Goal: Task Accomplishment & Management: Manage account settings

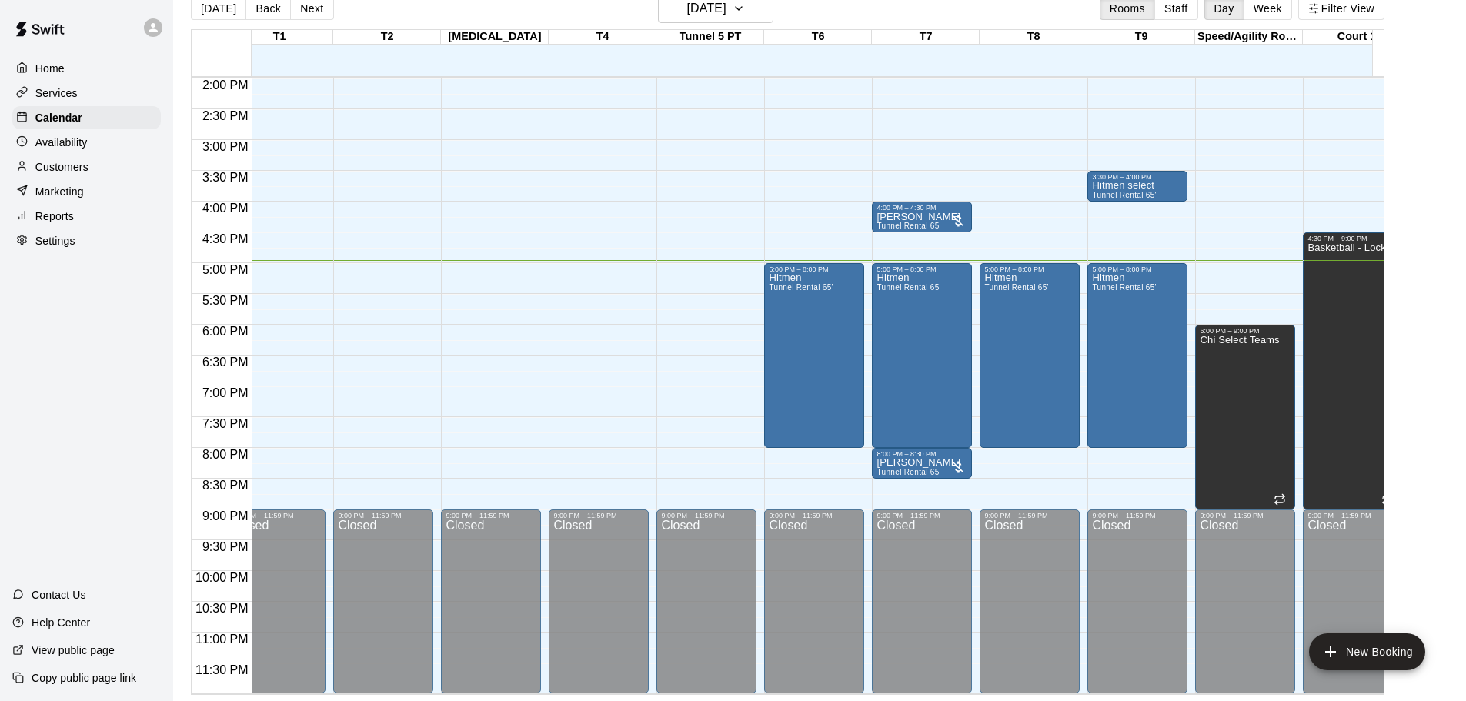
scroll to position [0, 21]
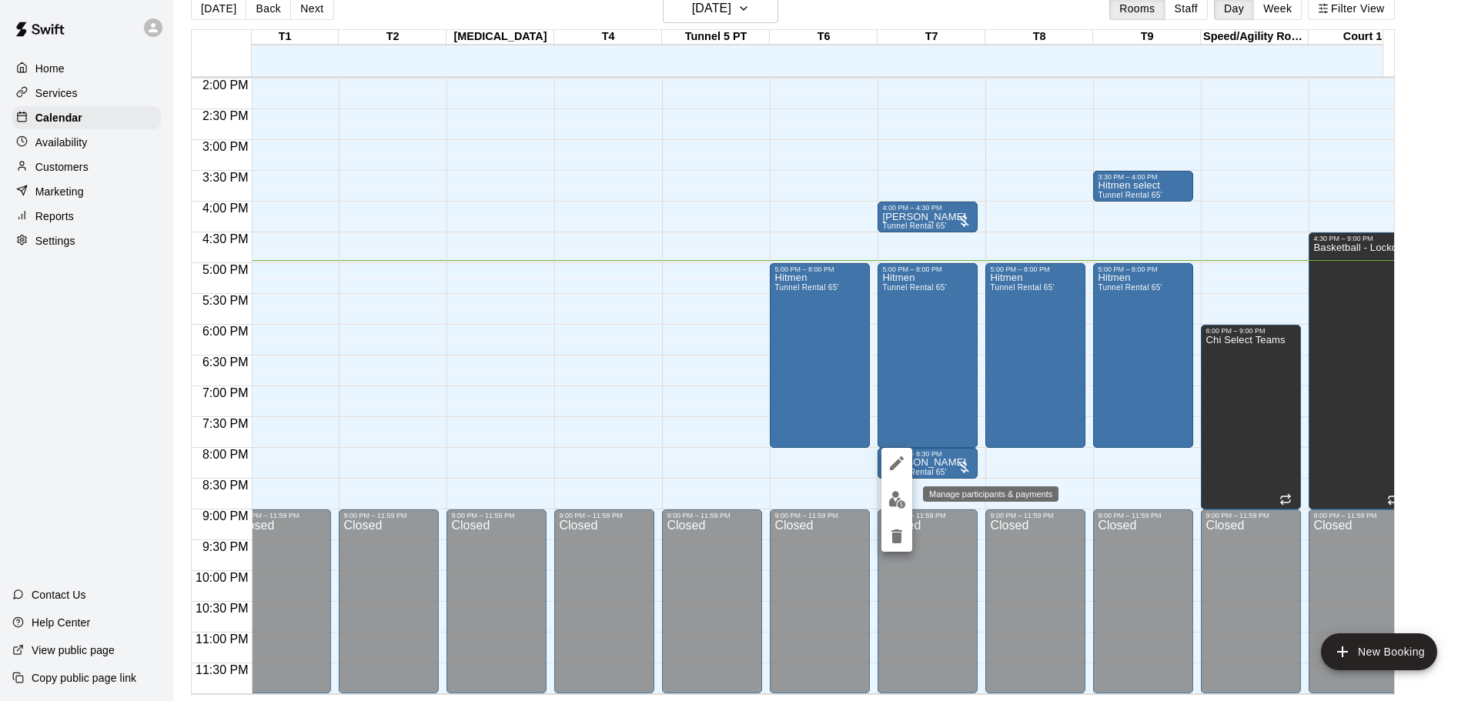
click at [903, 503] on img "edit" at bounding box center [897, 500] width 18 height 18
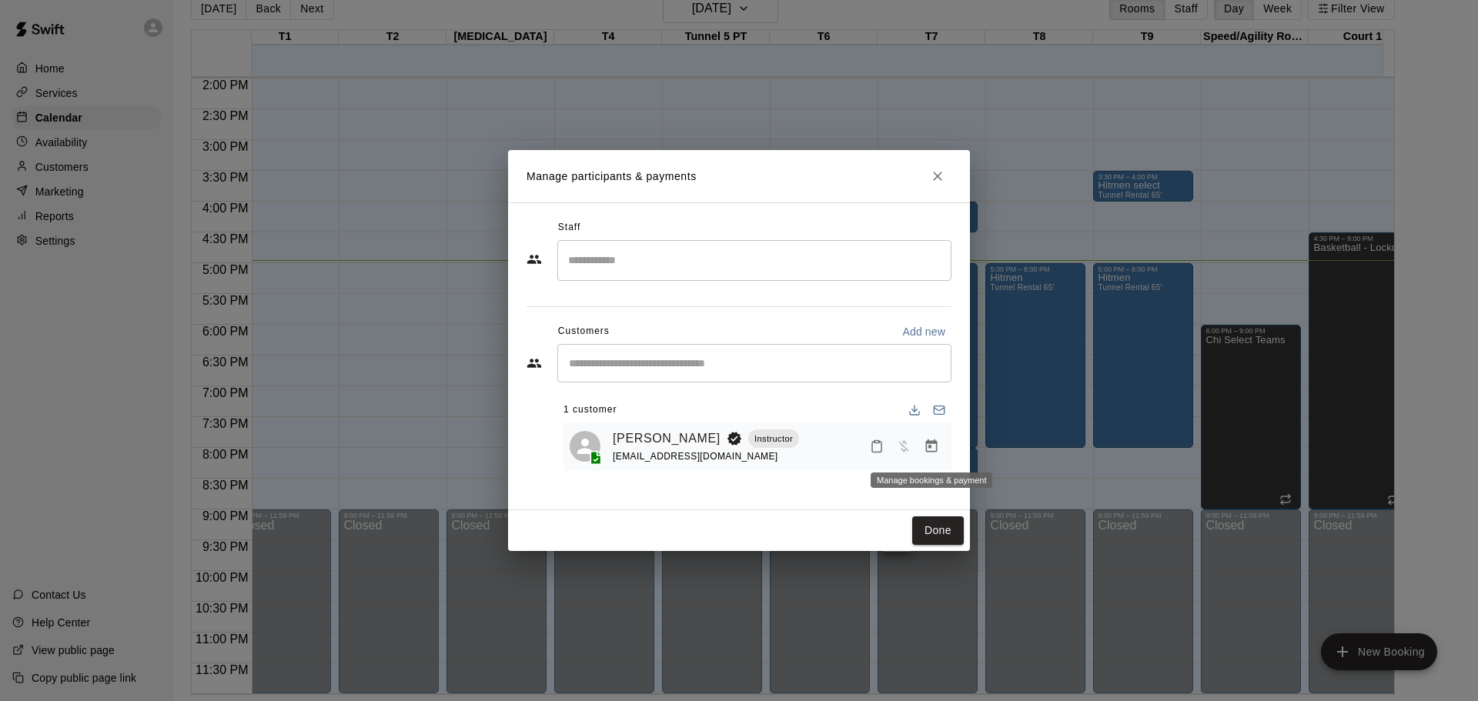
click at [931, 446] on icon "Manage bookings & payment" at bounding box center [930, 446] width 15 height 15
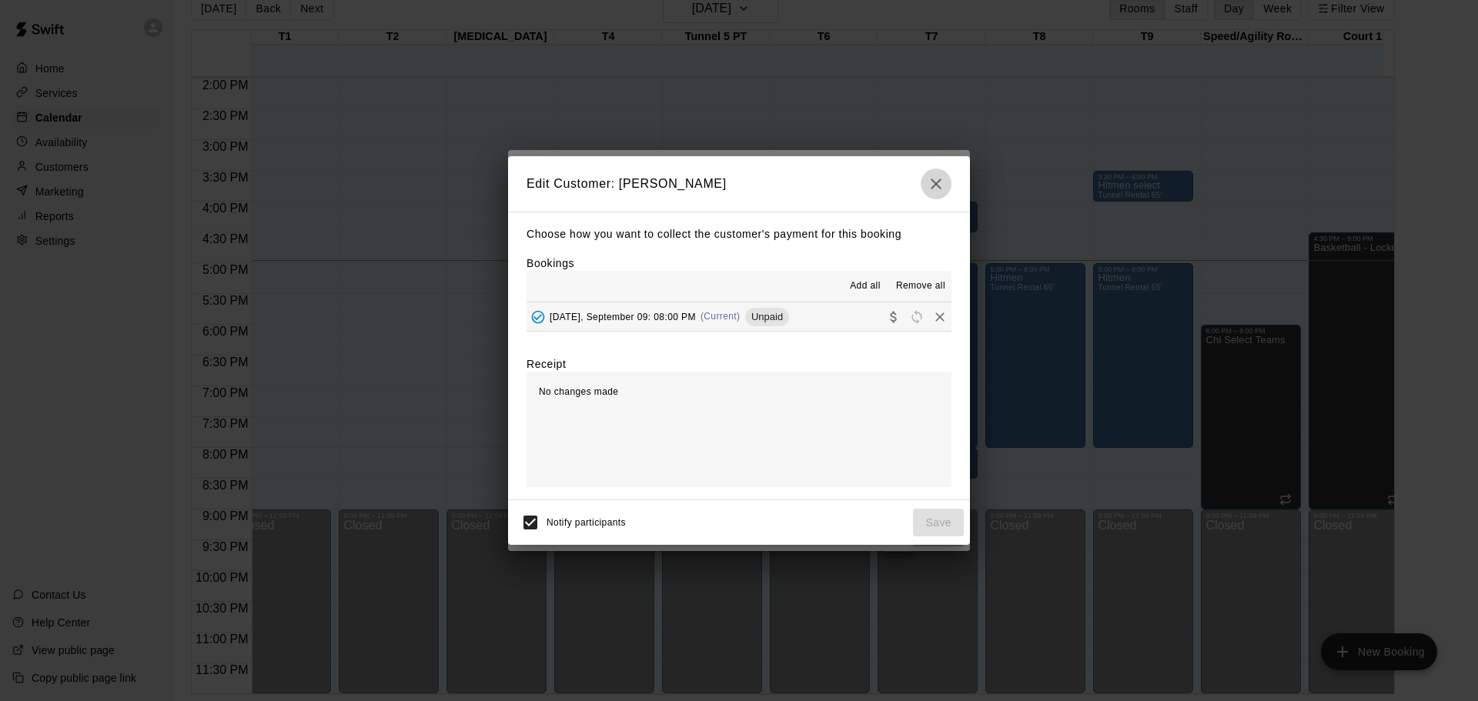
click at [933, 182] on icon "button" at bounding box center [936, 184] width 18 height 18
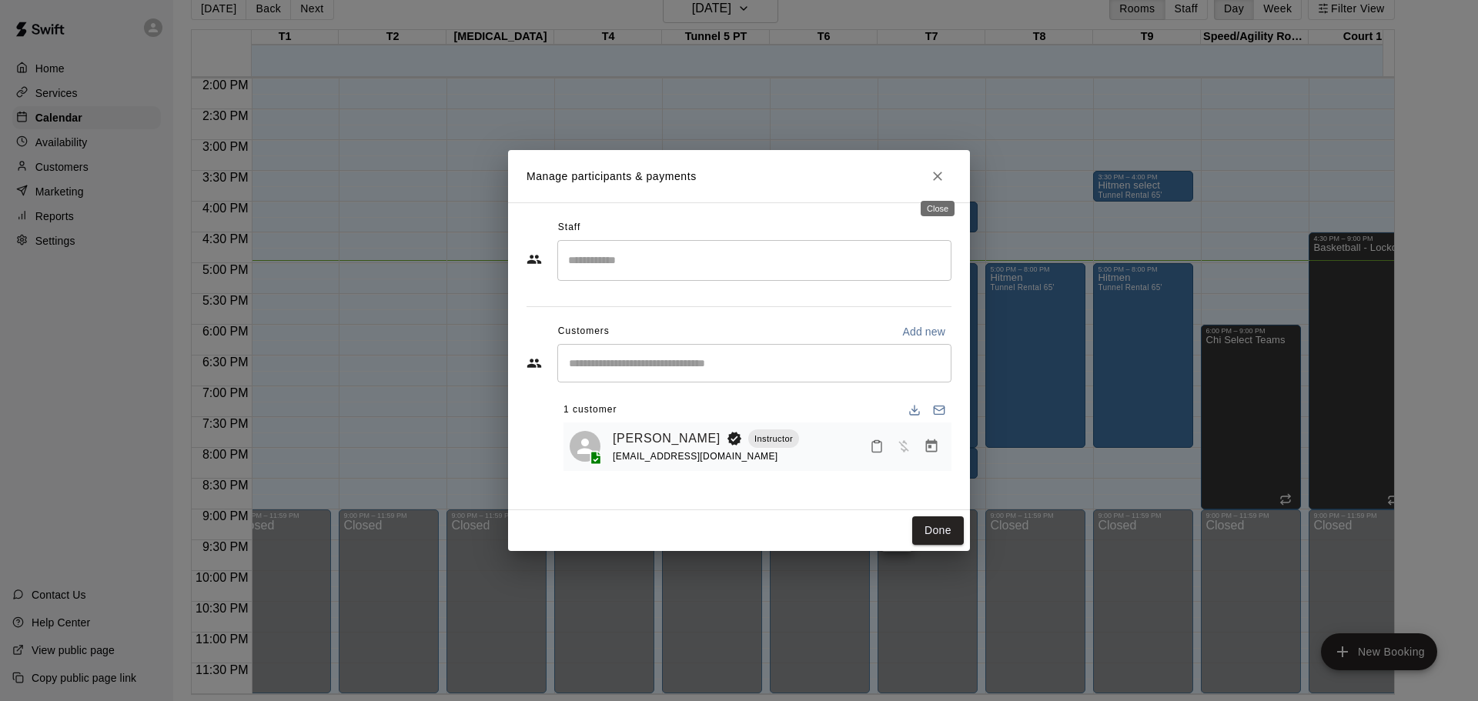
click at [943, 169] on icon "Close" at bounding box center [937, 176] width 15 height 15
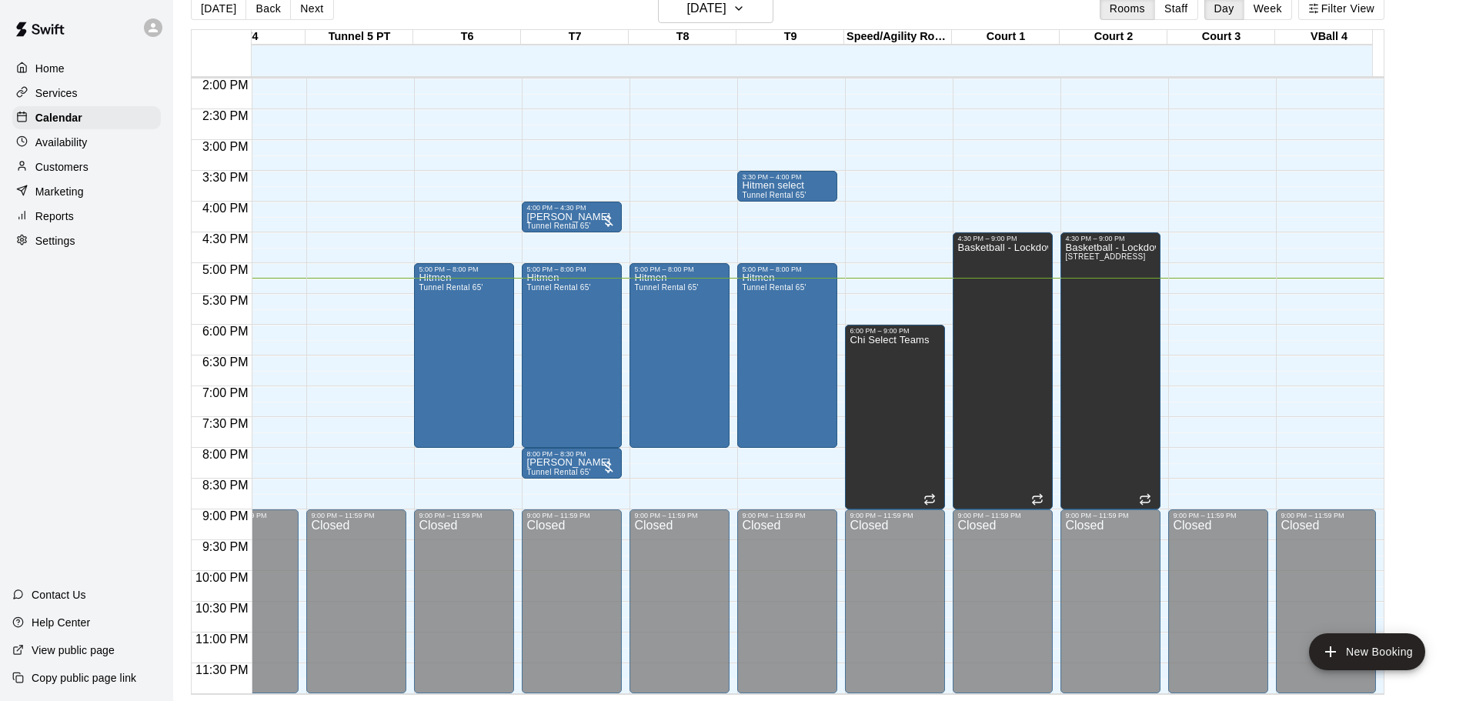
scroll to position [0, 339]
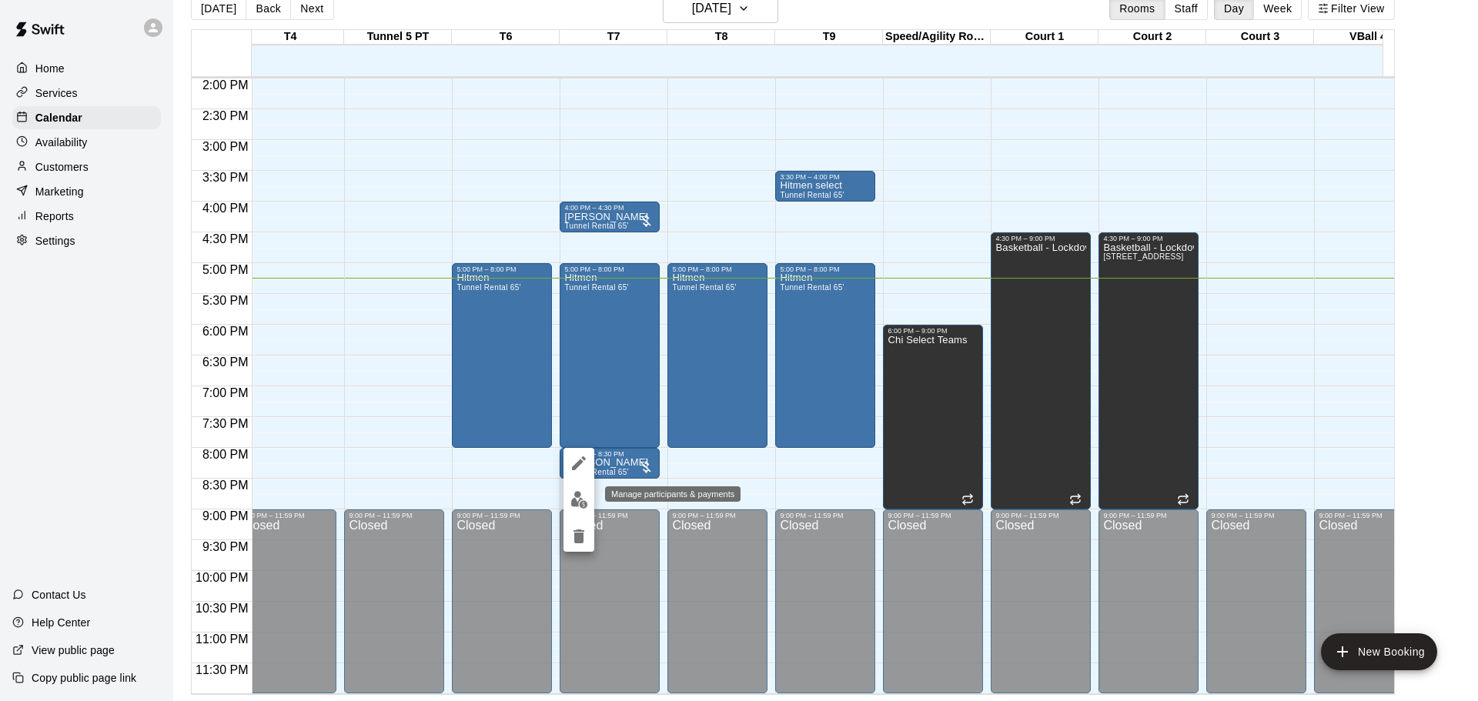
click at [581, 493] on img "edit" at bounding box center [579, 500] width 18 height 18
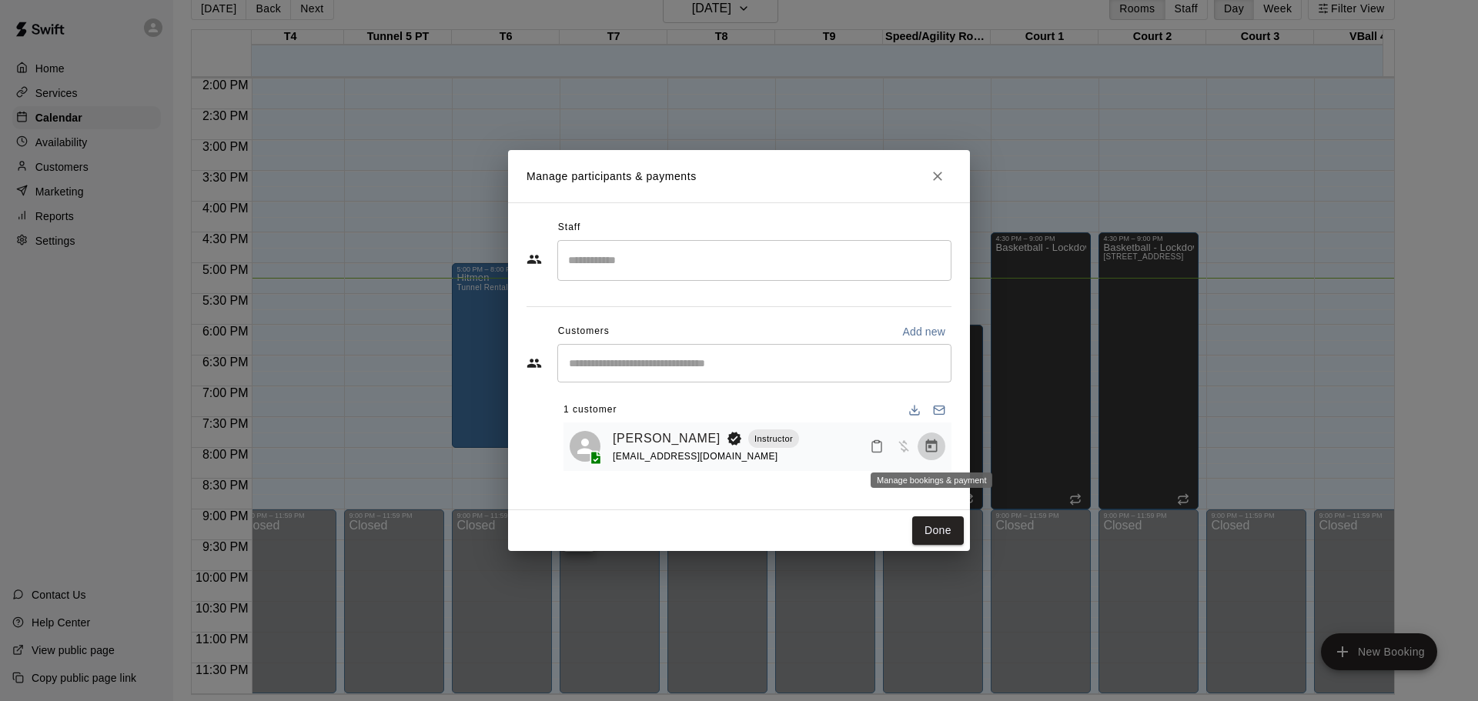
click at [930, 452] on icon "Manage bookings & payment" at bounding box center [932, 445] width 12 height 13
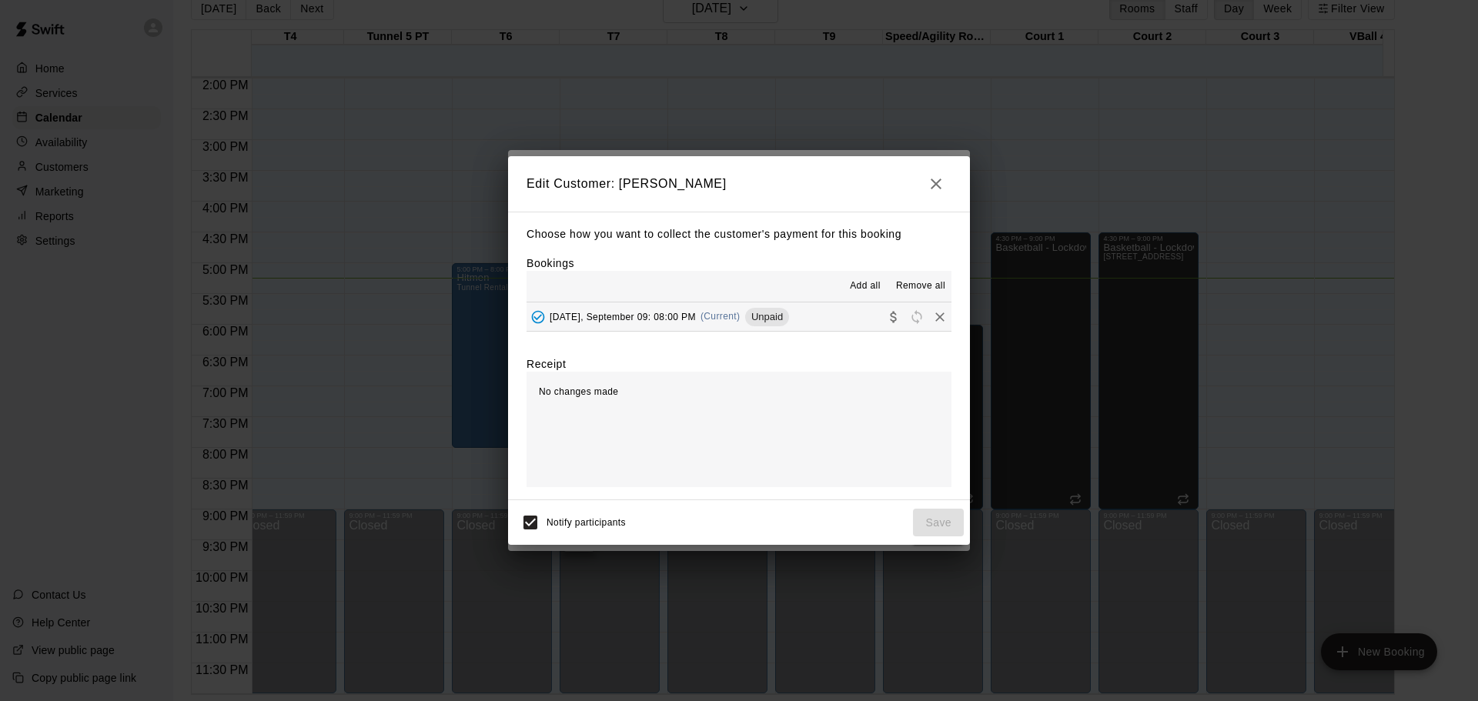
click at [661, 316] on span "[DATE], September 09: 08:00 PM" at bounding box center [622, 316] width 146 height 11
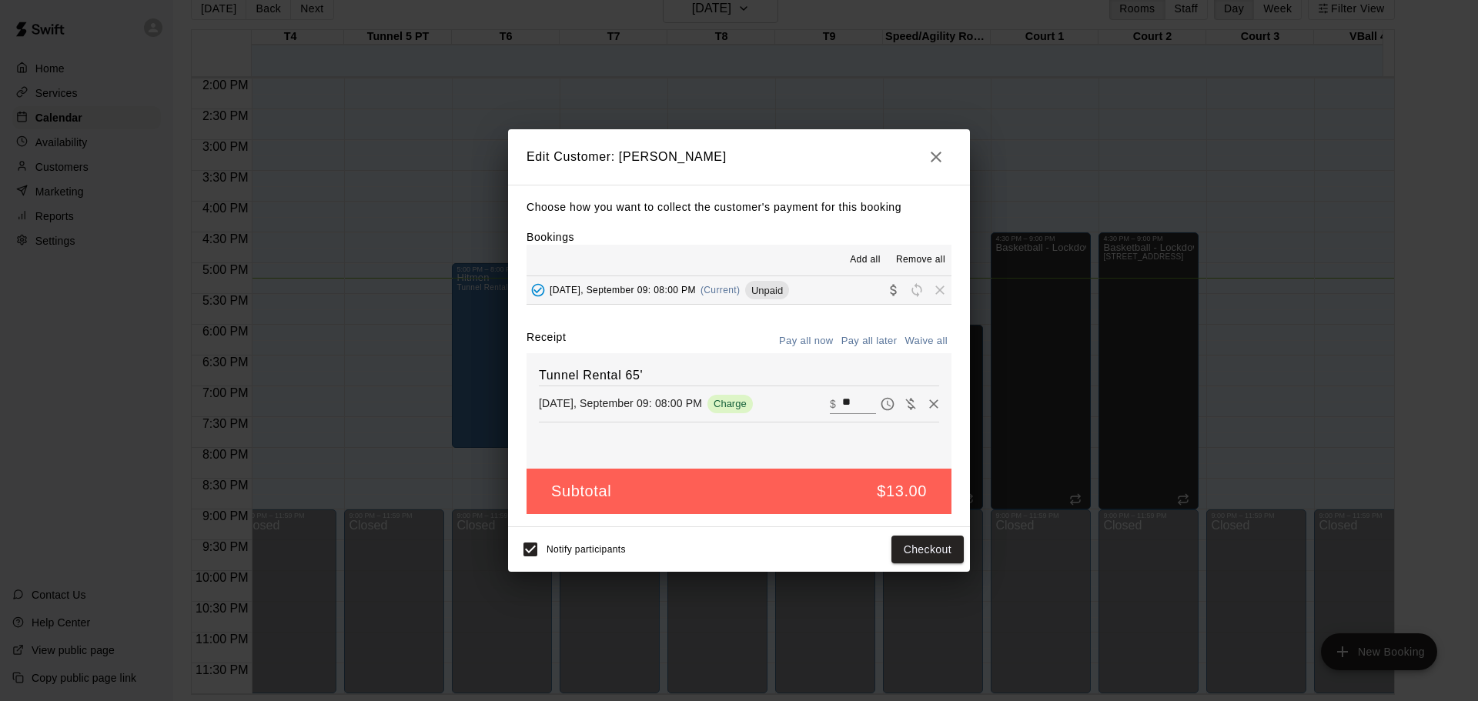
click at [933, 159] on icon "button" at bounding box center [935, 157] width 11 height 11
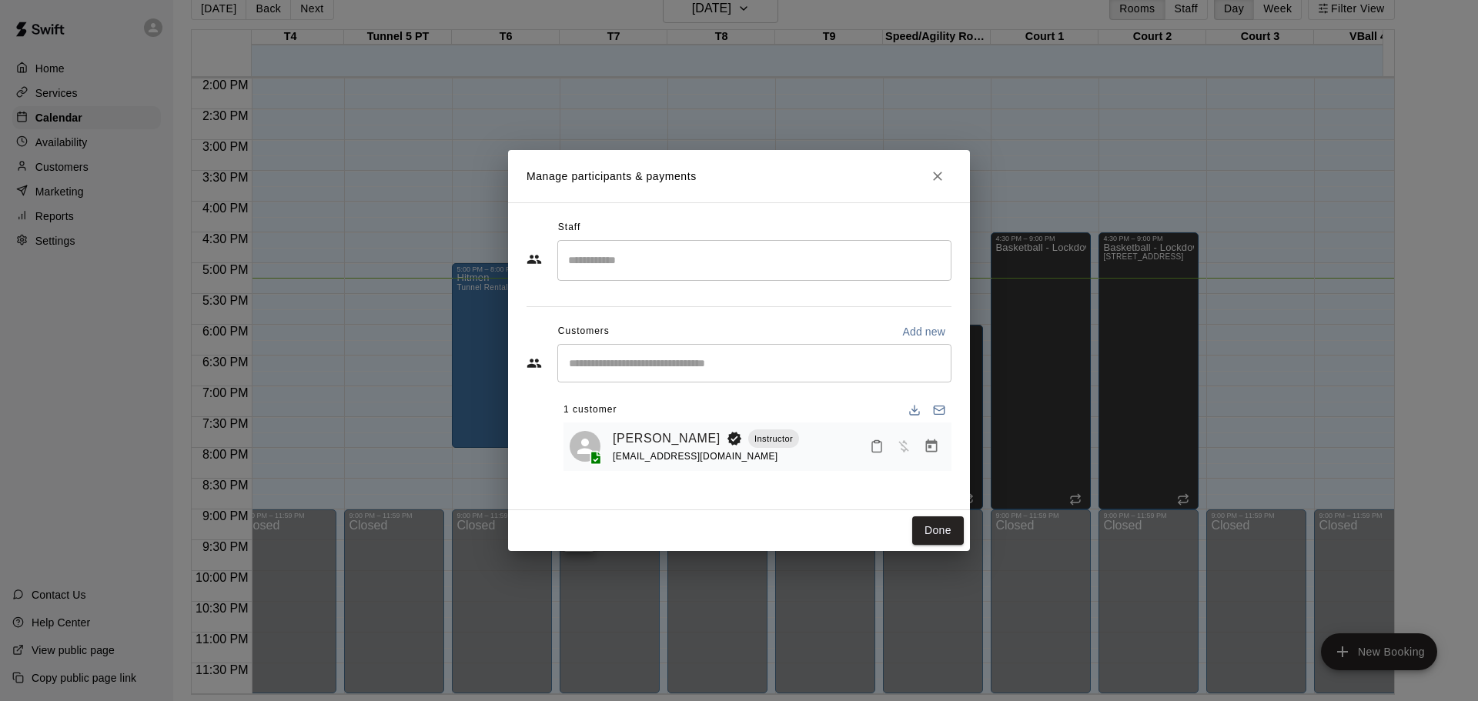
click at [928, 452] on icon "Manage bookings & payment" at bounding box center [930, 446] width 15 height 15
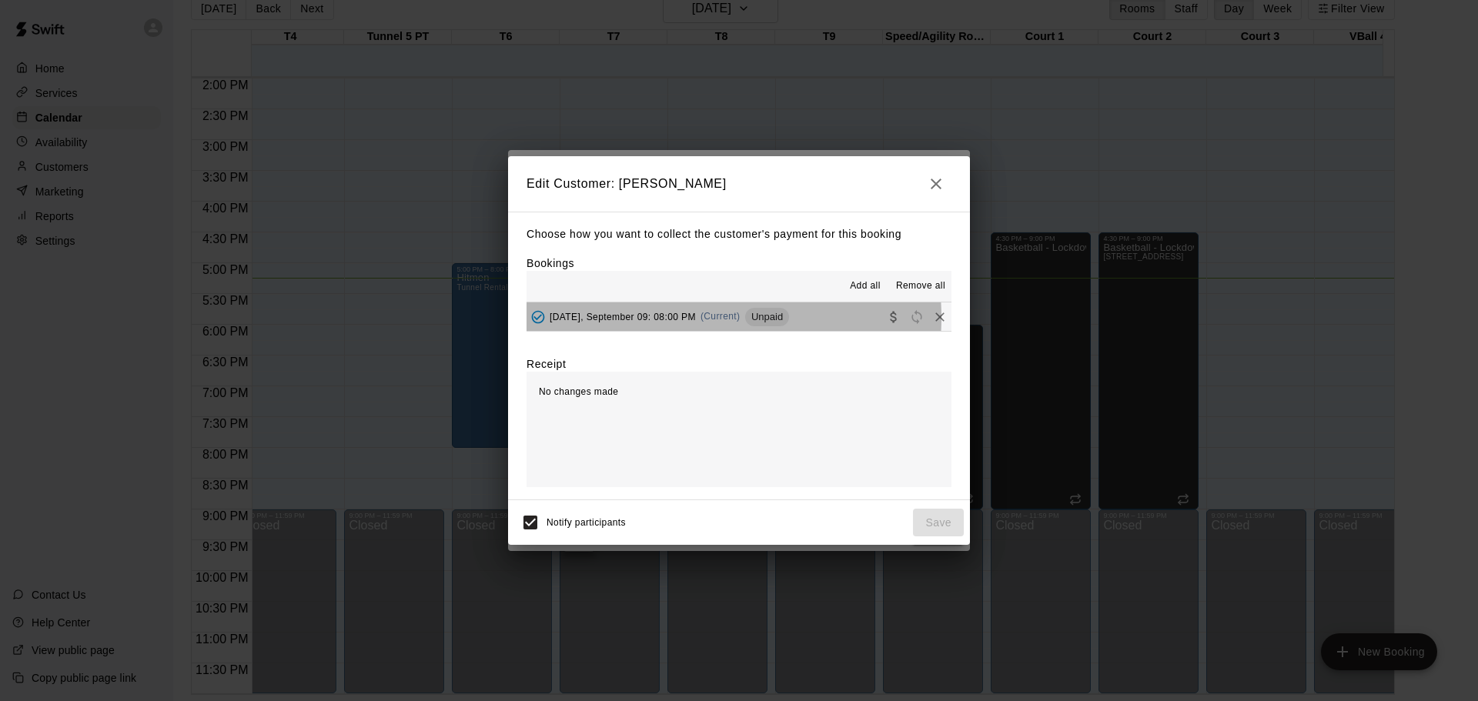
click at [676, 318] on span "[DATE], September 09: 08:00 PM" at bounding box center [622, 316] width 146 height 11
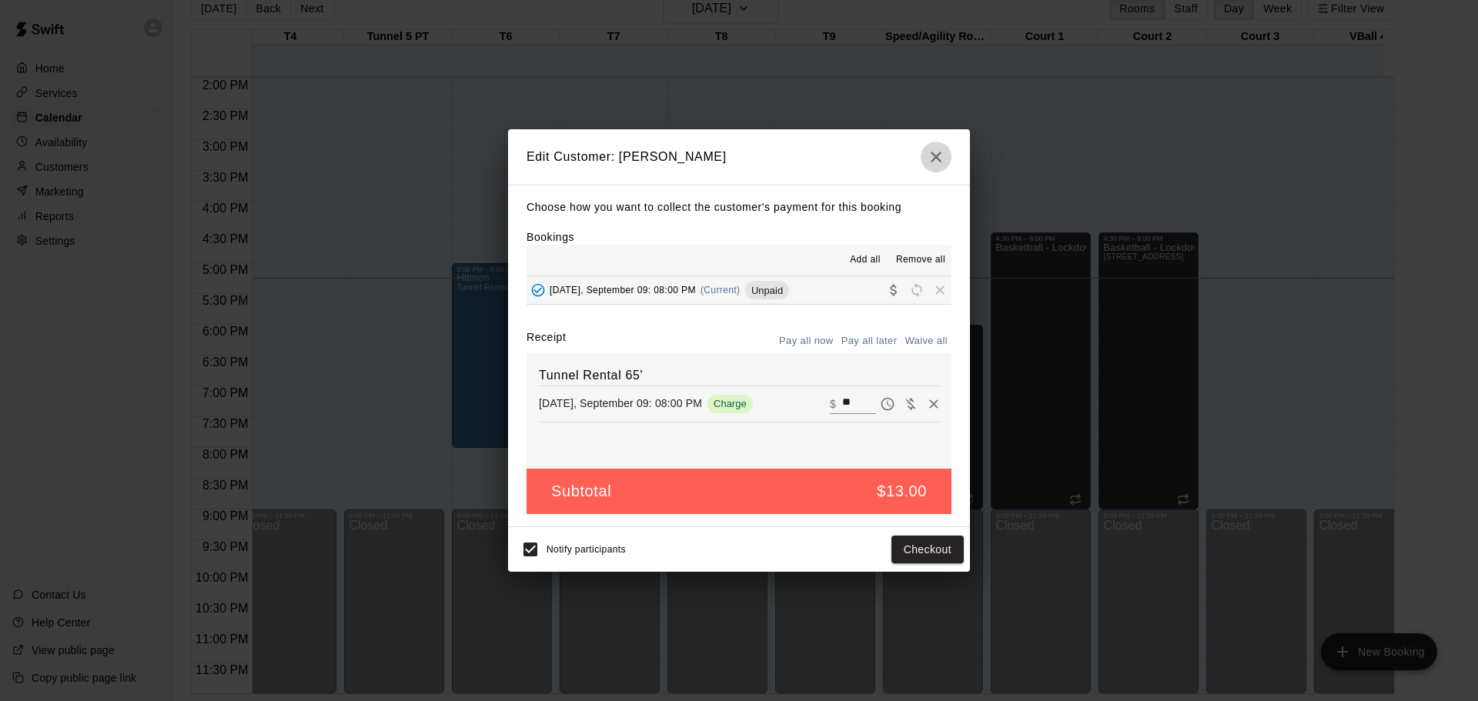
click at [927, 163] on icon "button" at bounding box center [936, 157] width 18 height 18
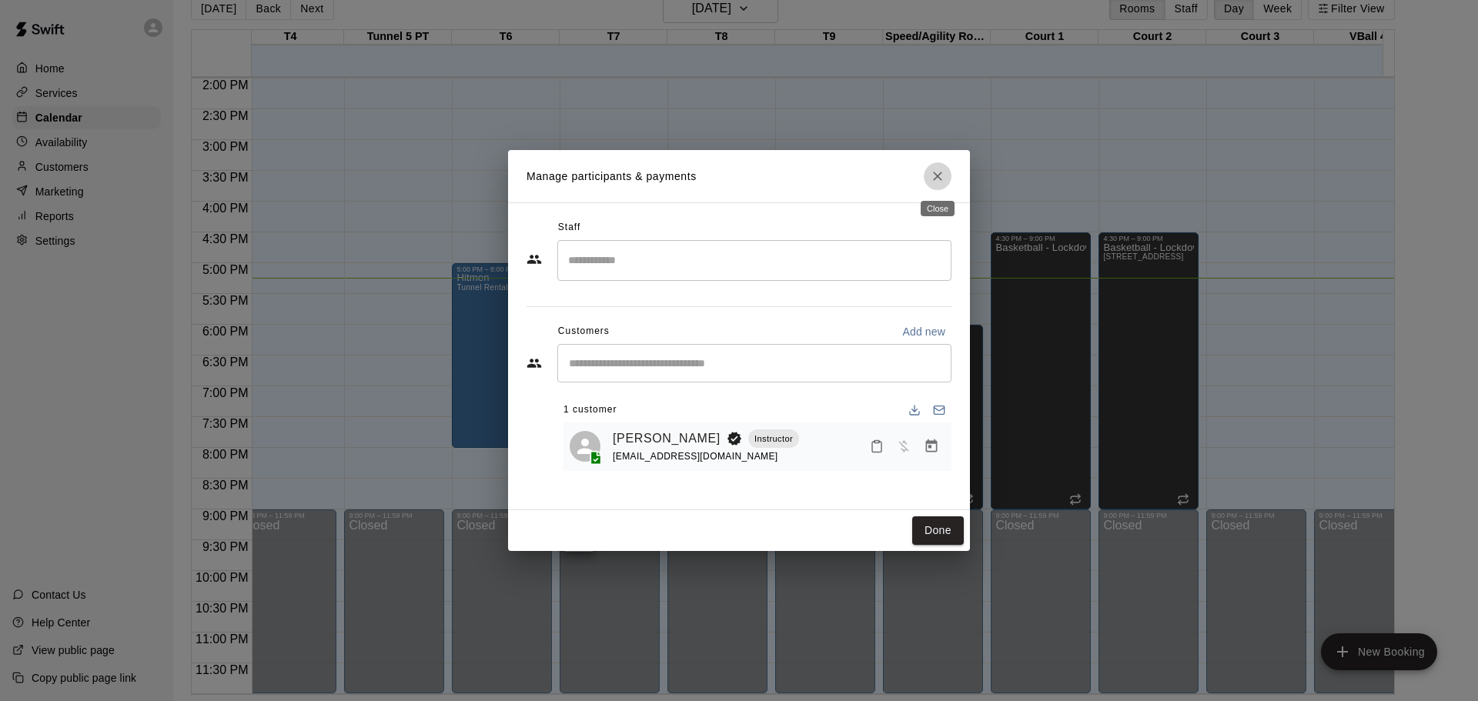
click at [938, 175] on icon "Close" at bounding box center [937, 176] width 9 height 9
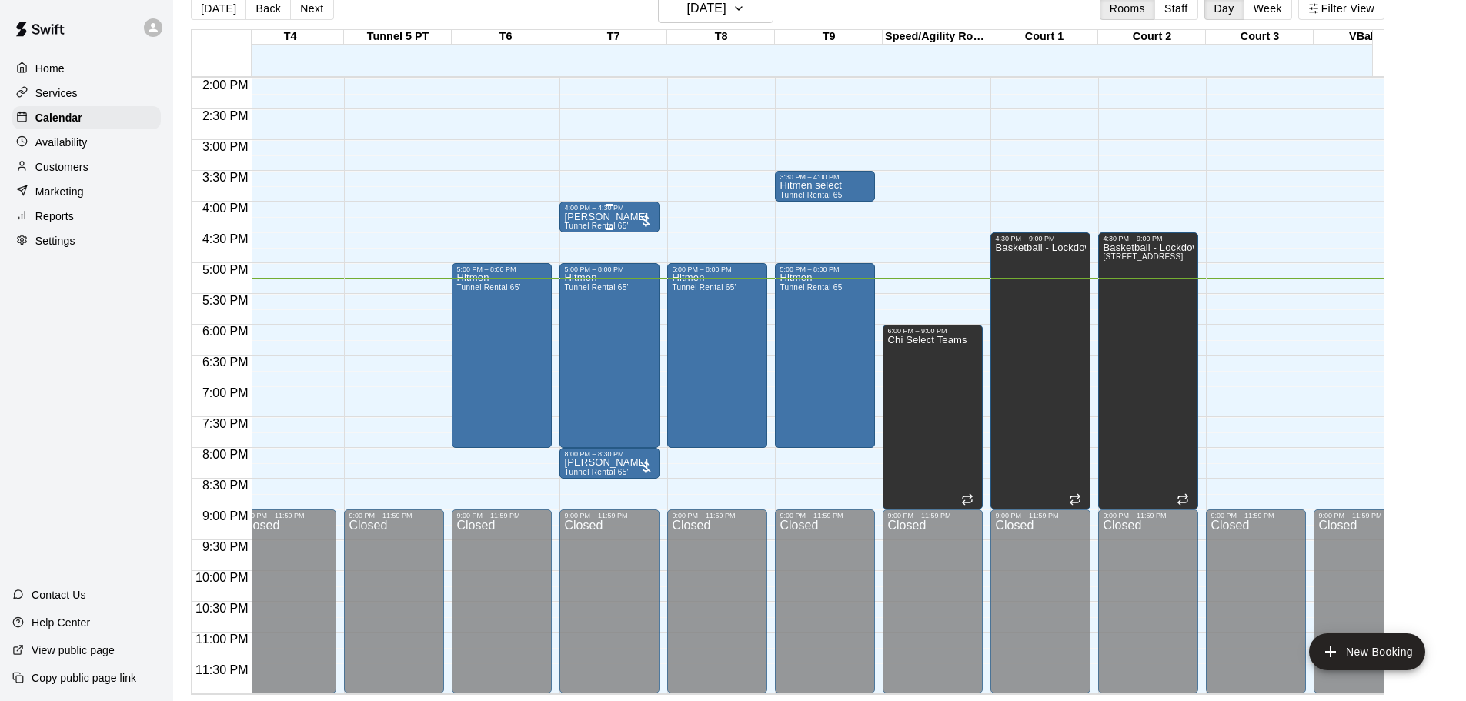
click at [636, 212] on div "[PERSON_NAME] Tunnel Rental 65'" at bounding box center [609, 562] width 91 height 701
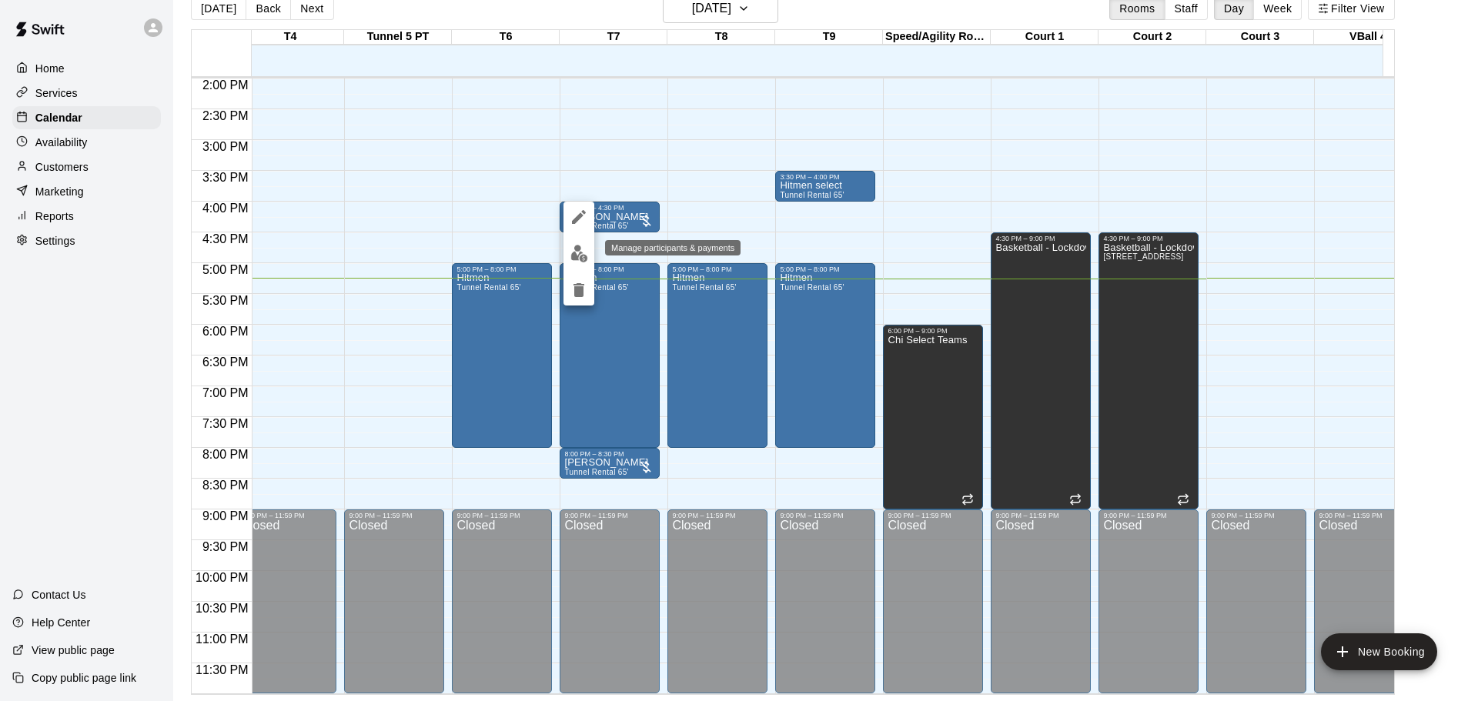
click at [571, 255] on img "edit" at bounding box center [579, 254] width 18 height 18
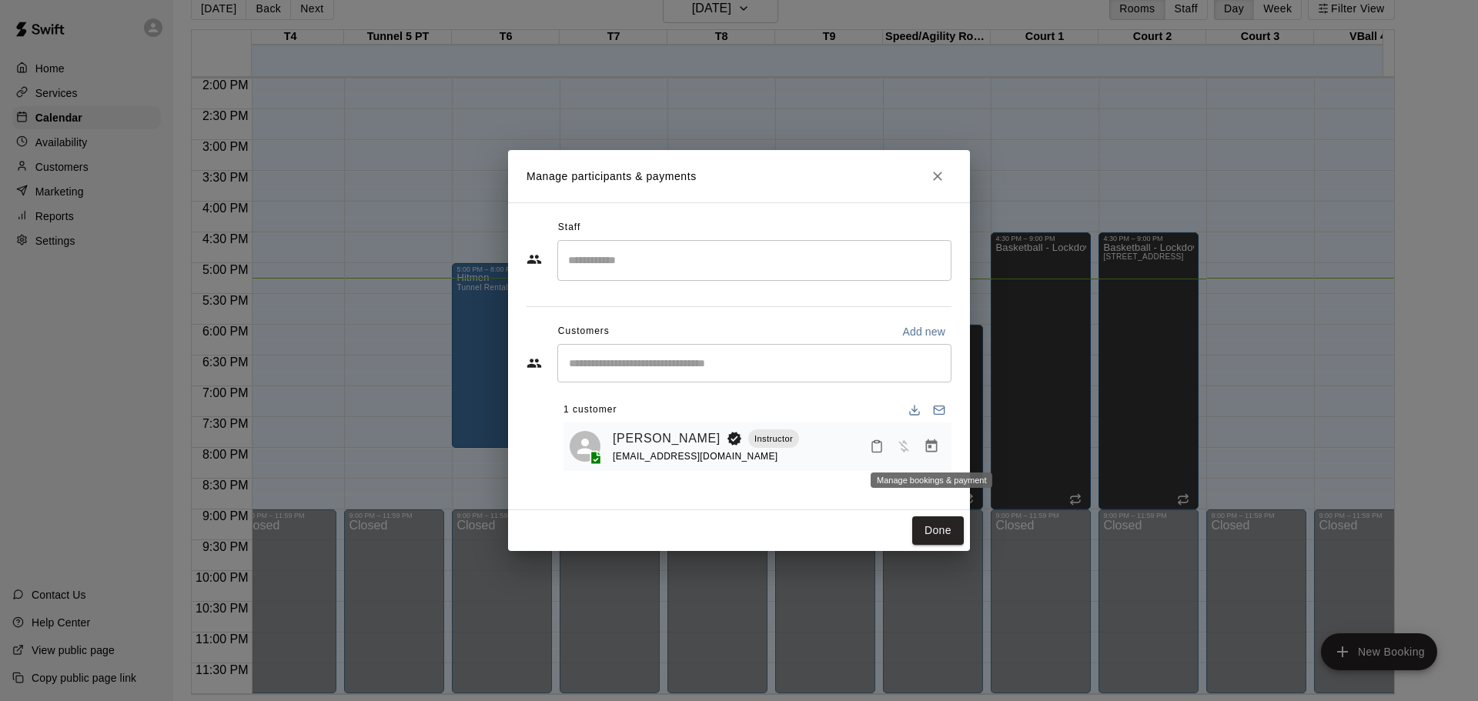
click at [933, 443] on icon "Manage bookings & payment" at bounding box center [932, 445] width 12 height 13
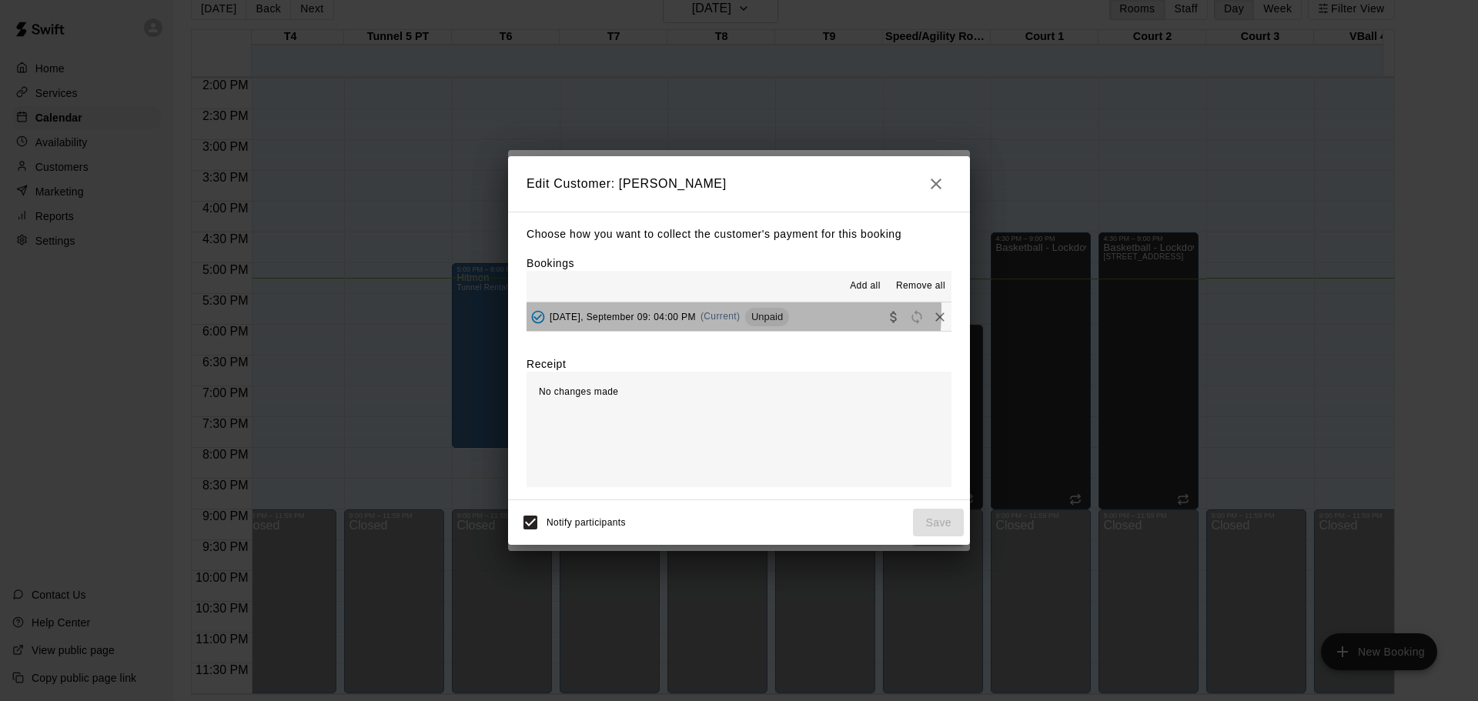
click at [664, 310] on div "[DATE], September 09: 04:00 PM (Current) Unpaid" at bounding box center [657, 317] width 262 height 23
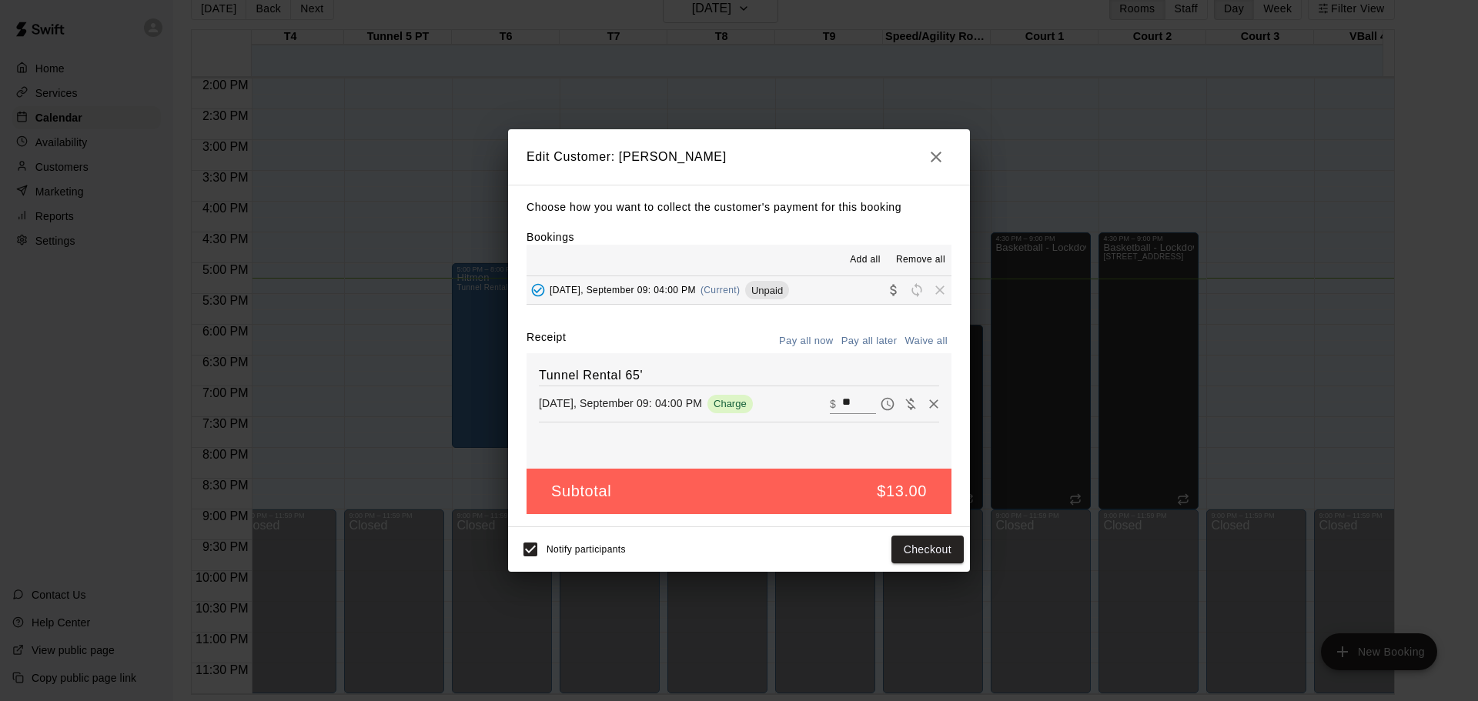
click at [867, 255] on span "Add all" at bounding box center [865, 259] width 31 height 15
click at [811, 345] on button "Pay all now" at bounding box center [806, 341] width 62 height 24
click at [791, 329] on div "Choose how you want to collect the customer's payment for this booking Bookings…" at bounding box center [739, 356] width 462 height 342
click at [794, 340] on button "Pay all now" at bounding box center [806, 341] width 62 height 24
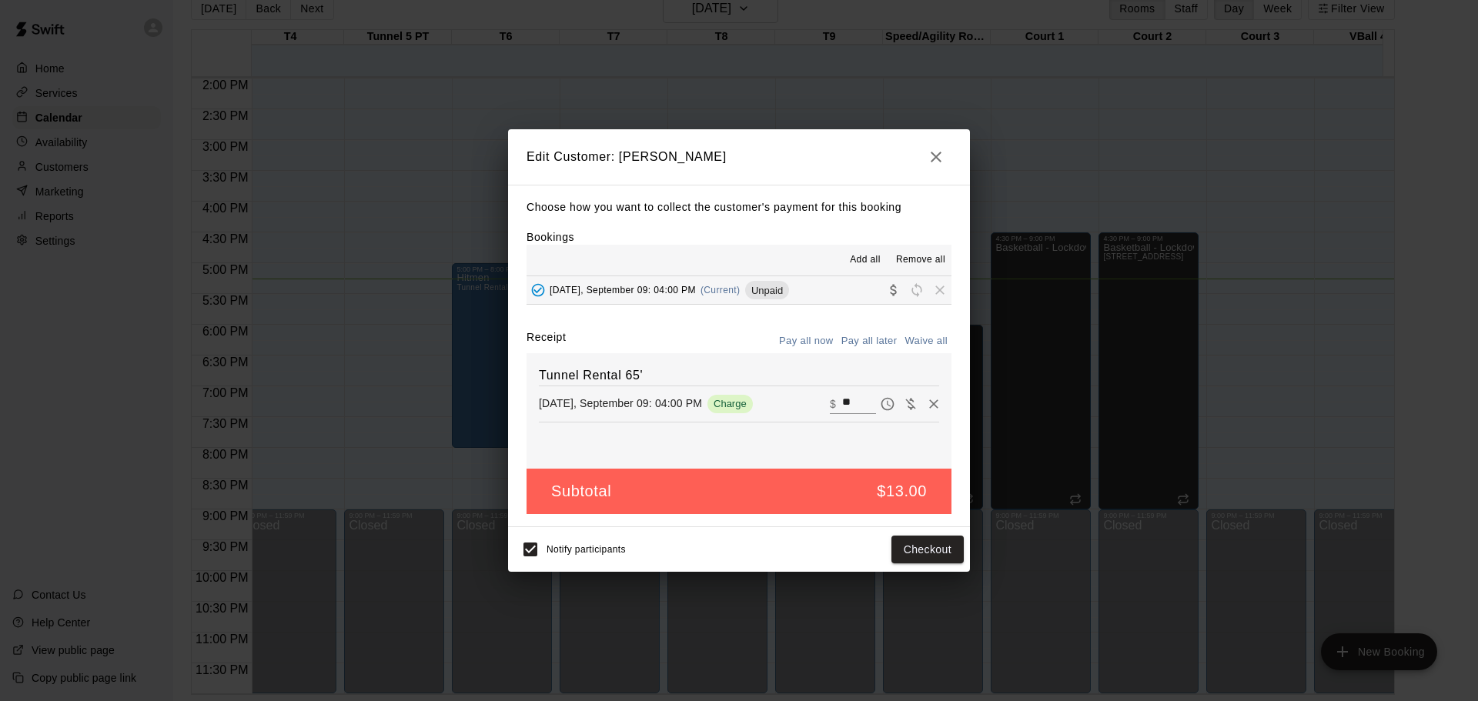
click at [934, 166] on button "button" at bounding box center [935, 157] width 31 height 31
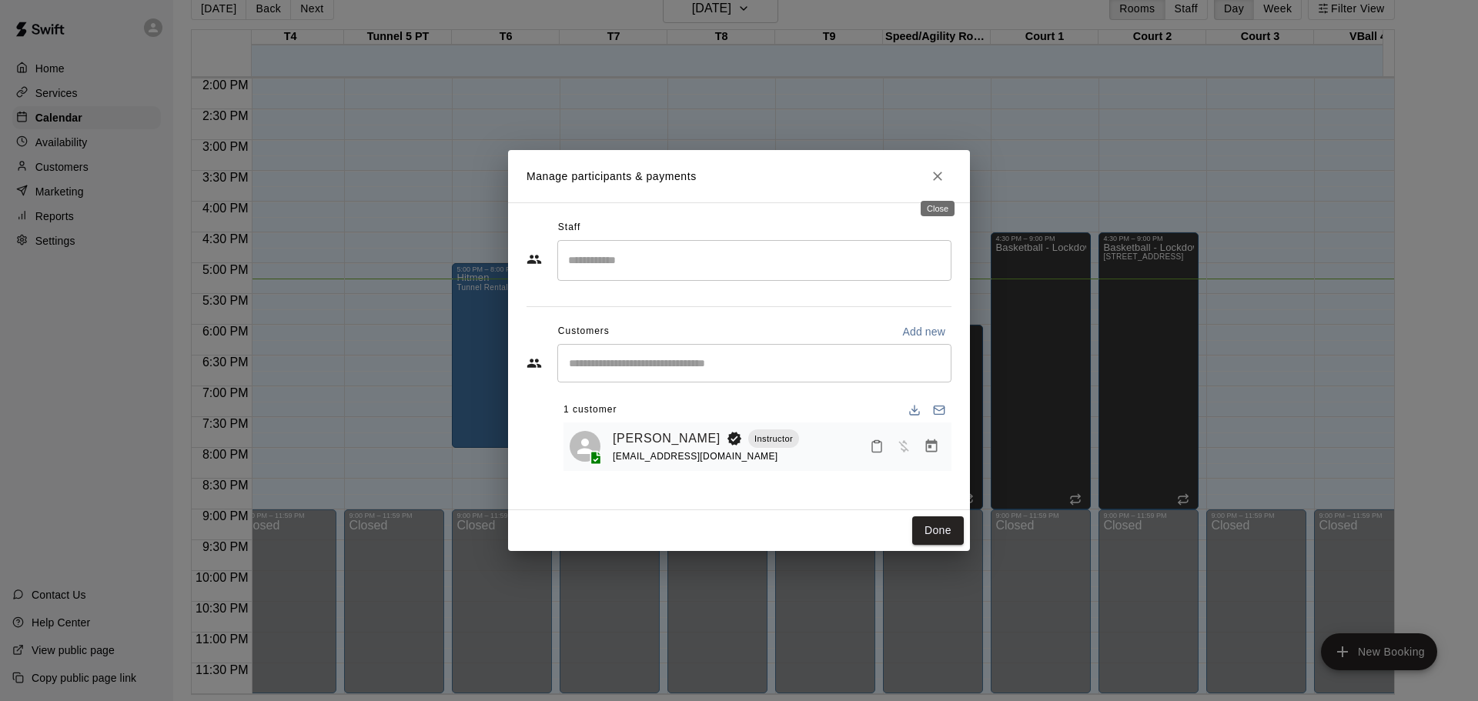
click at [940, 179] on icon "Close" at bounding box center [937, 176] width 9 height 9
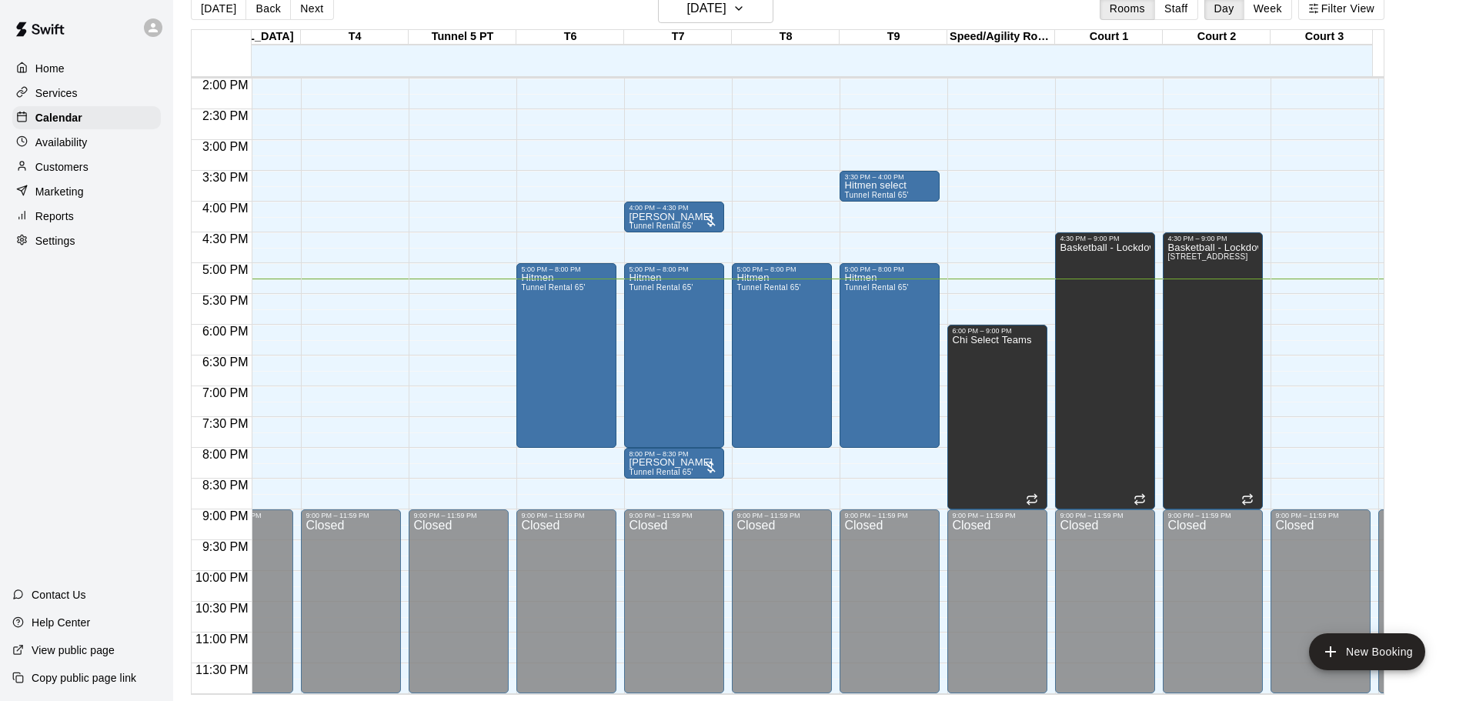
scroll to position [0, 377]
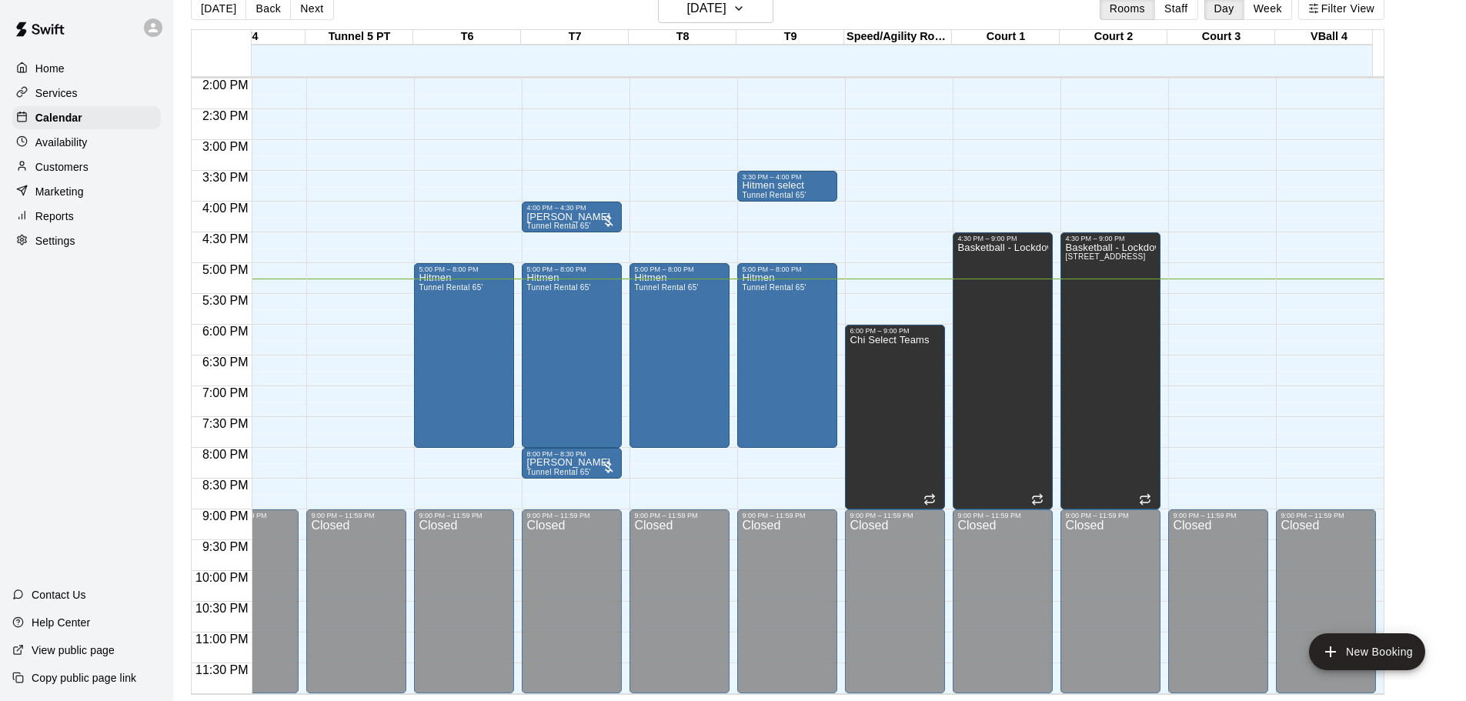
click at [1018, 8] on div "[DATE] Back [DATE][DATE] Rooms Staff Day Week Filter View" at bounding box center [788, 11] width 1194 height 35
